Goal: Task Accomplishment & Management: Use online tool/utility

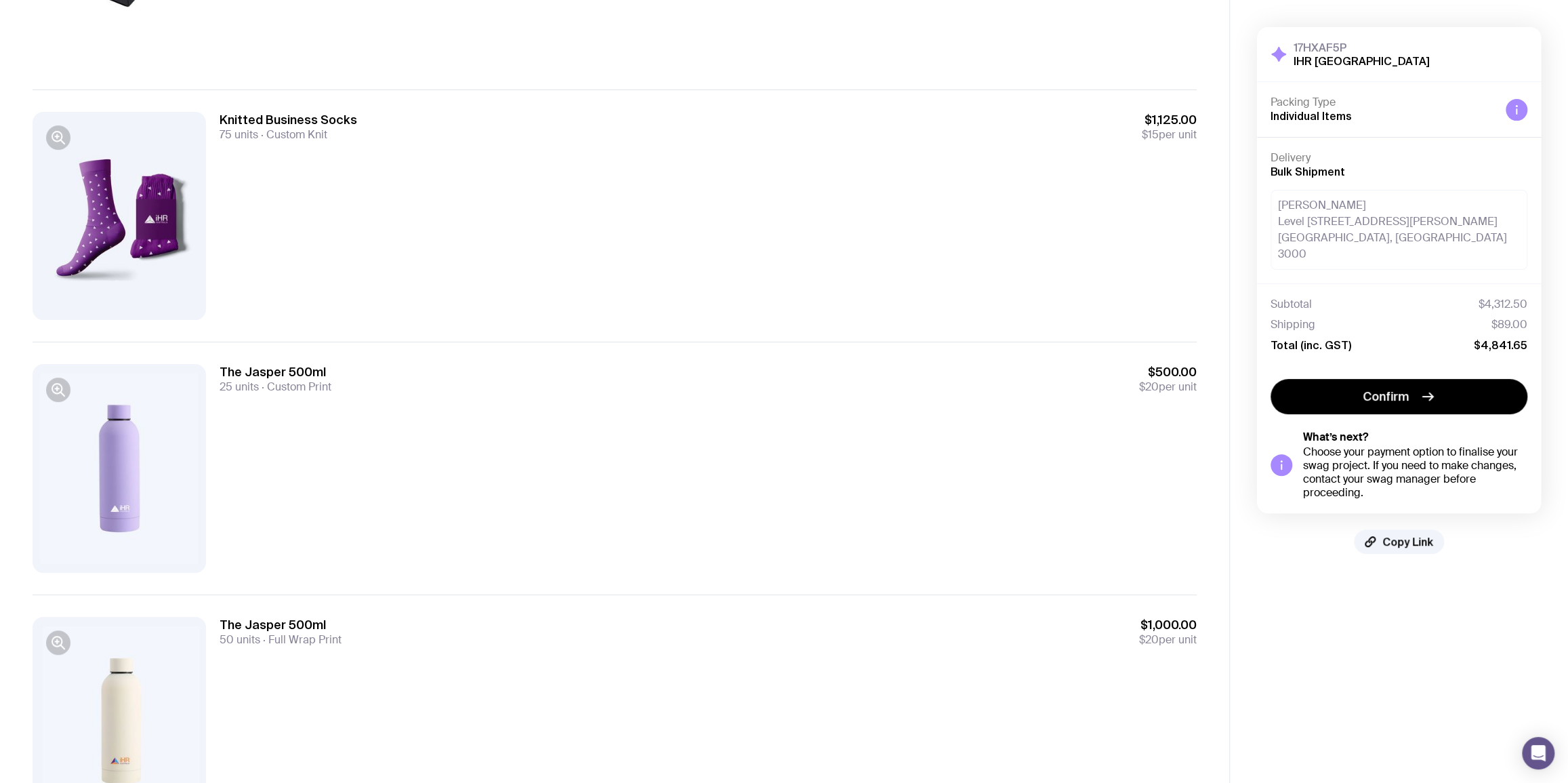
scroll to position [389, 0]
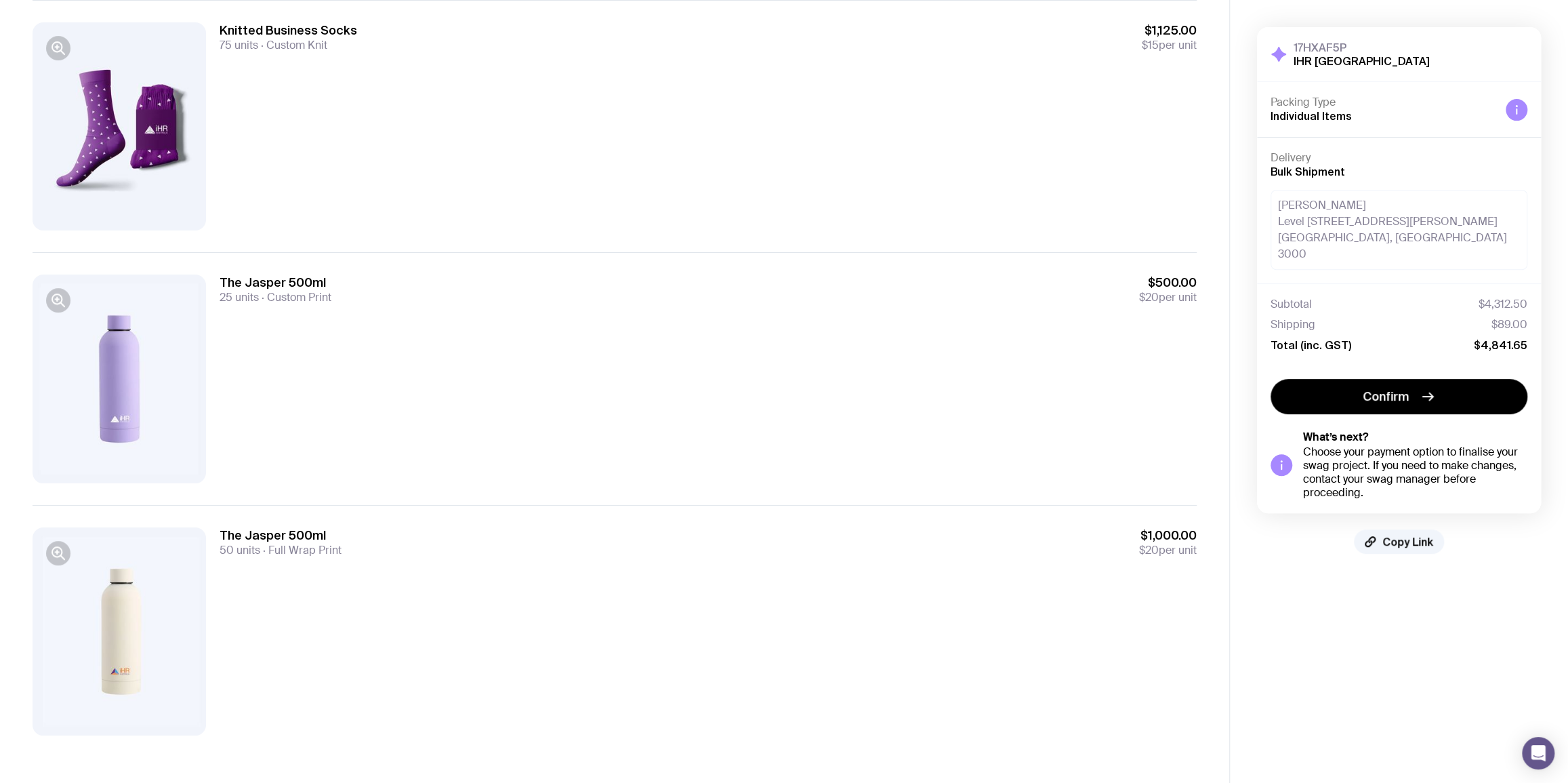
click at [441, 320] on div "The Jasper 500ml 25 units Custom Print $500.00 $20 per unit" at bounding box center [708, 378] width 977 height 208
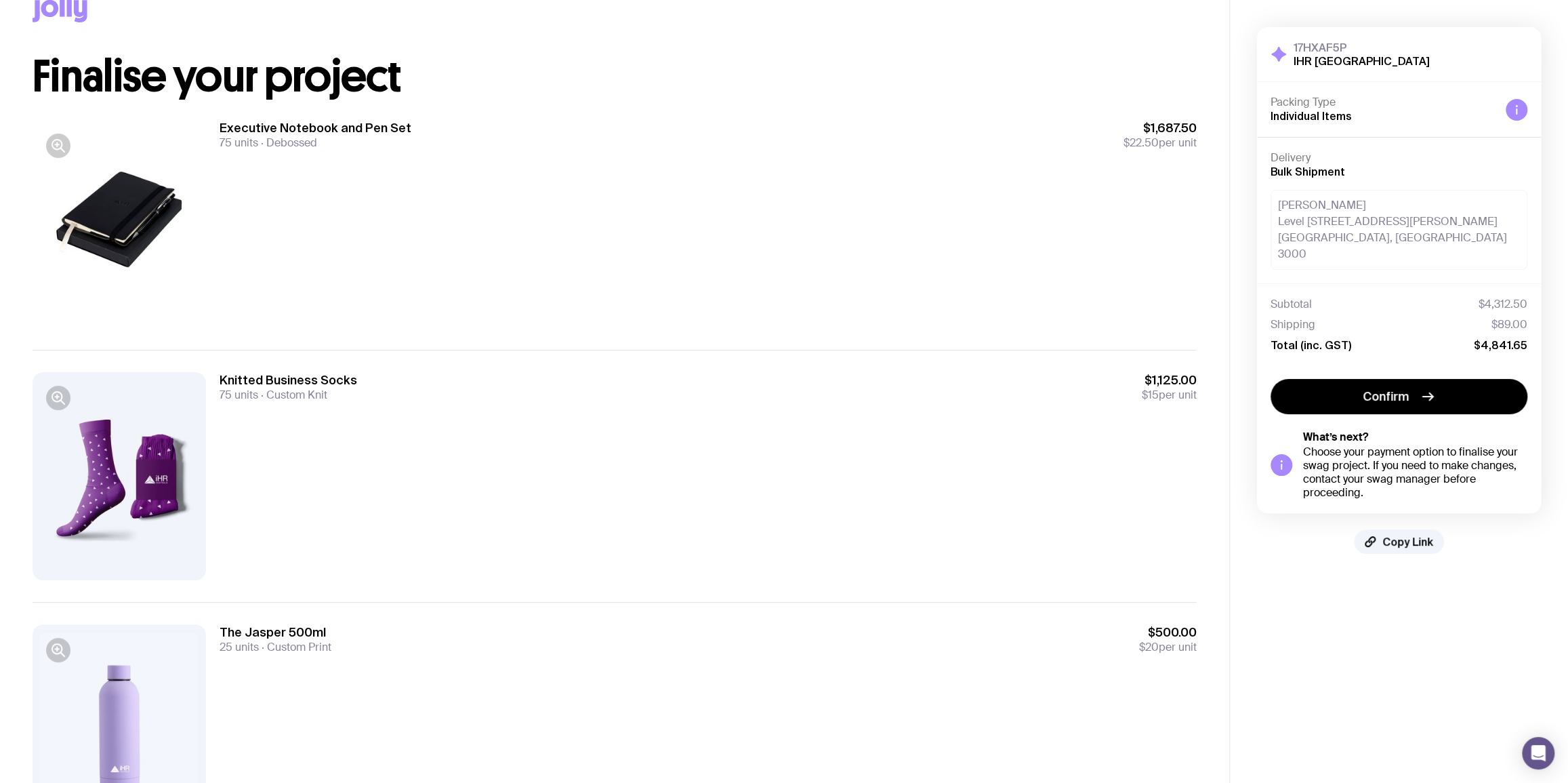
scroll to position [0, 0]
